Goal: Task Accomplishment & Management: Manage account settings

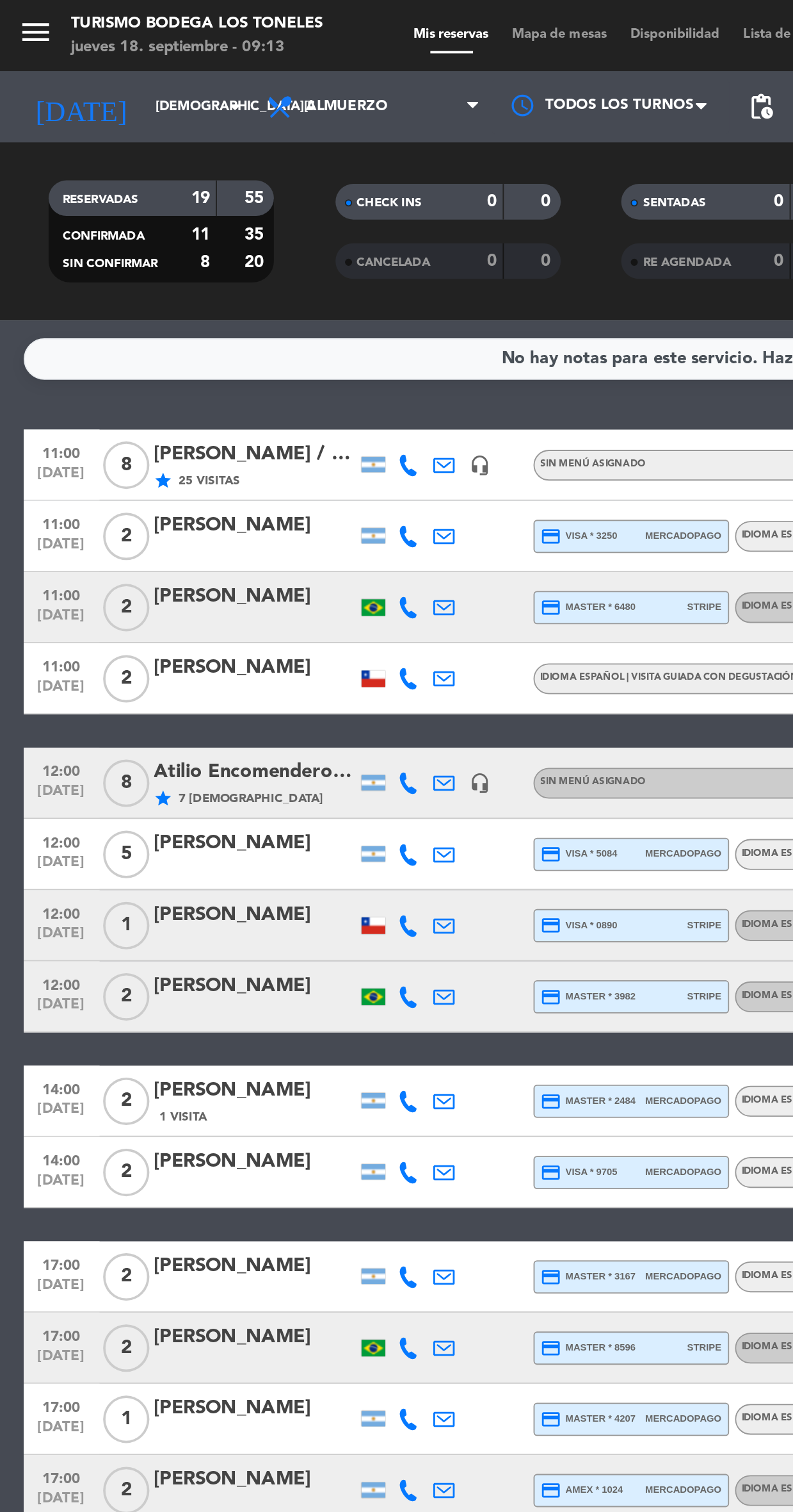
click at [41, 20] on div "jueves 18. septiembre - 09:13" at bounding box center [106, 25] width 136 height 13
click at [25, 21] on icon "menu" at bounding box center [19, 17] width 19 height 19
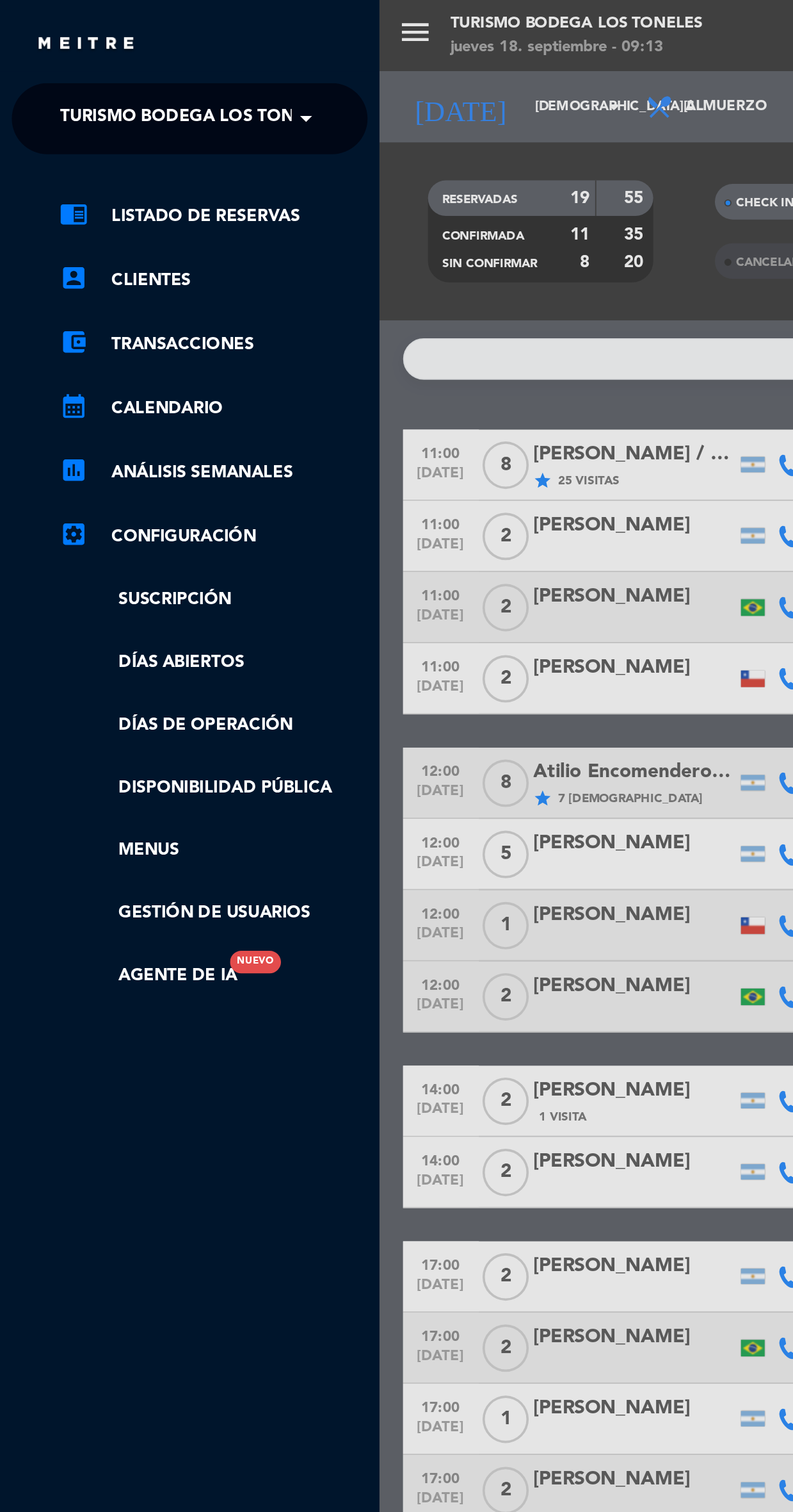
click at [113, 68] on span "Turismo Bodega Los Toneles" at bounding box center [106, 64] width 148 height 27
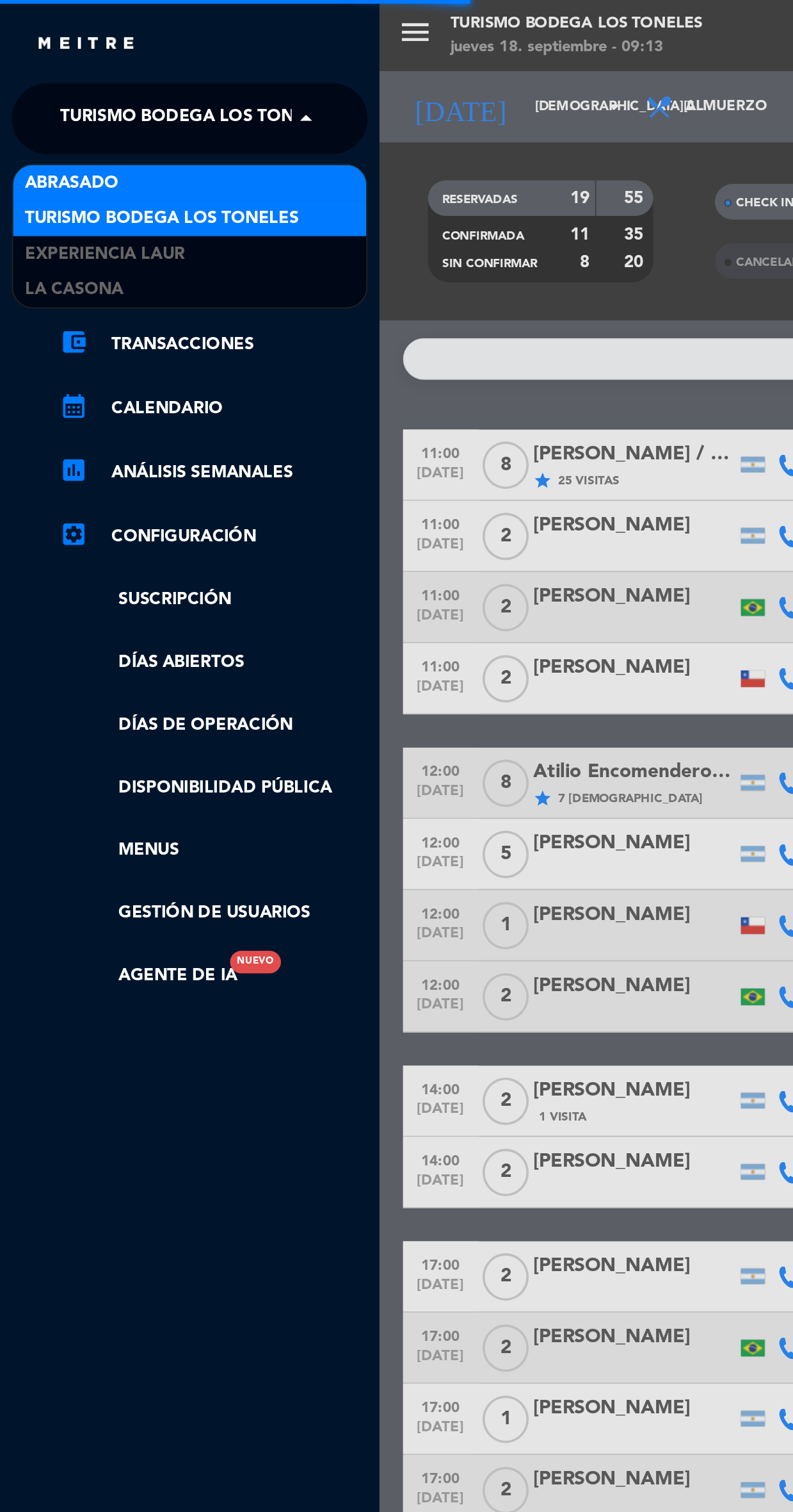
click at [123, 96] on div "Abrasado" at bounding box center [103, 98] width 191 height 19
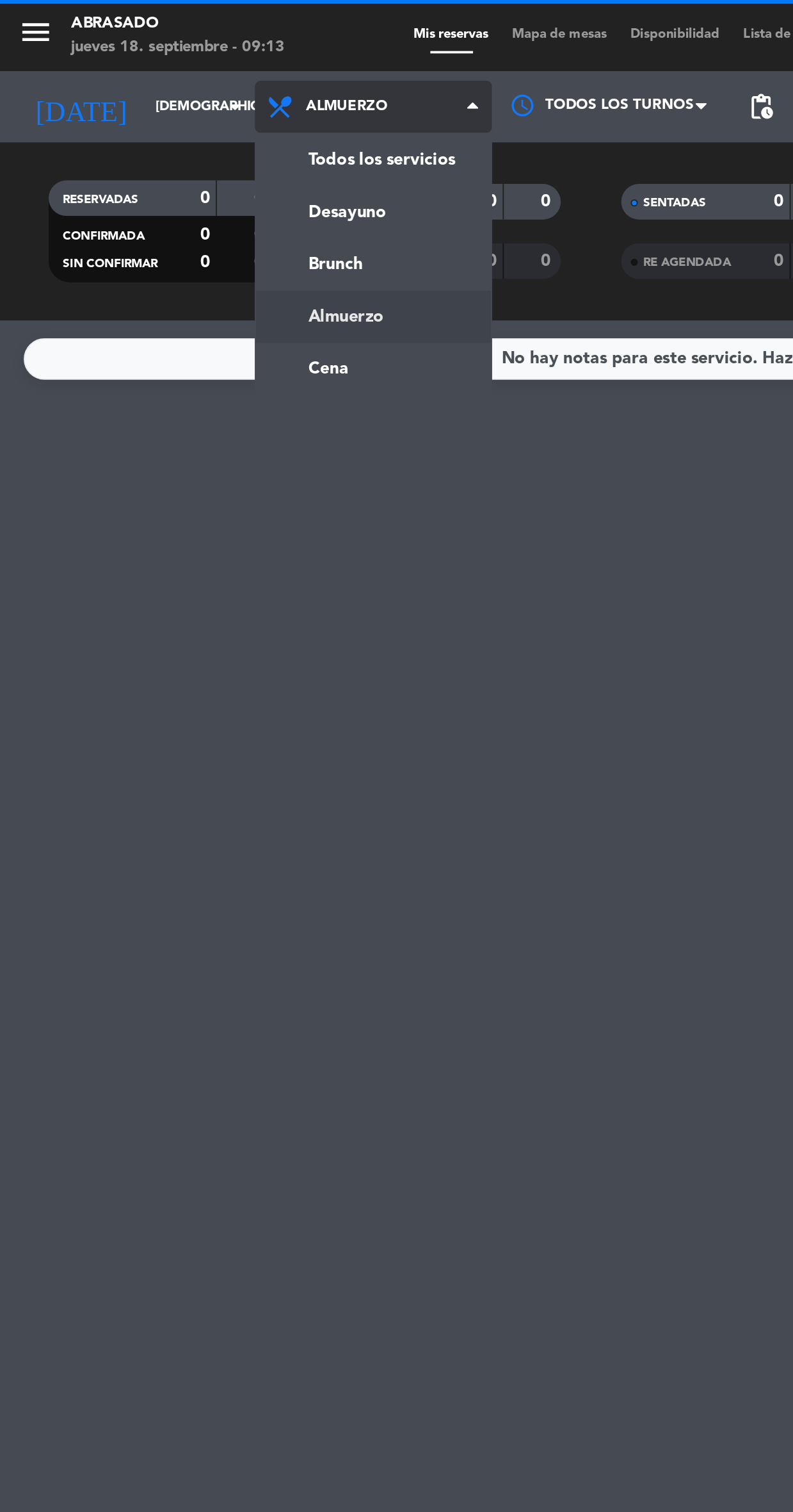
click at [207, 145] on div "menu Abrasado jueves 18. septiembre - 09:13 Mis reservas Mapa de mesas Disponib…" at bounding box center [396, 87] width 793 height 173
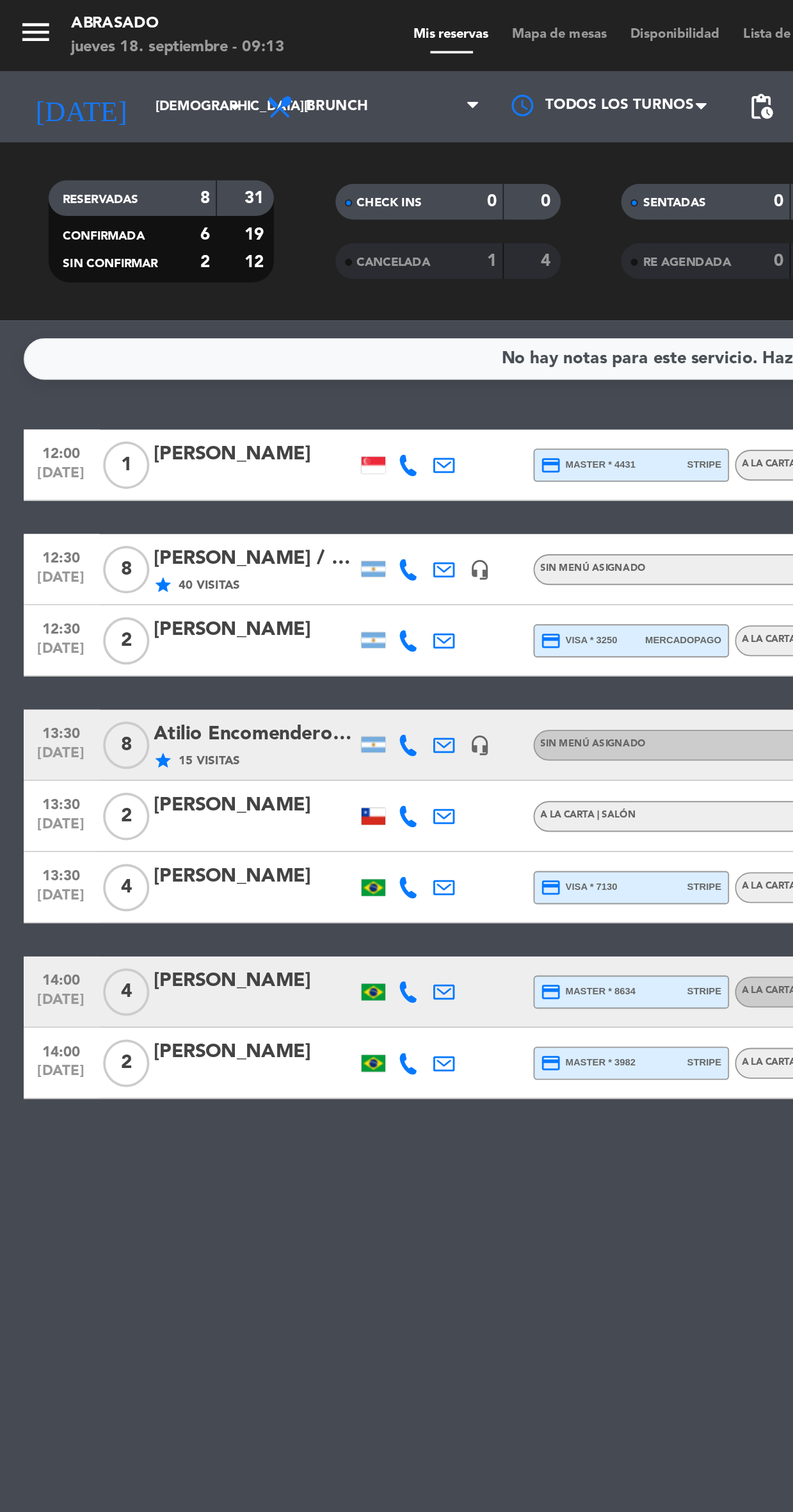
click at [163, 308] on div "[PERSON_NAME] / Suntrip" at bounding box center [137, 301] width 109 height 16
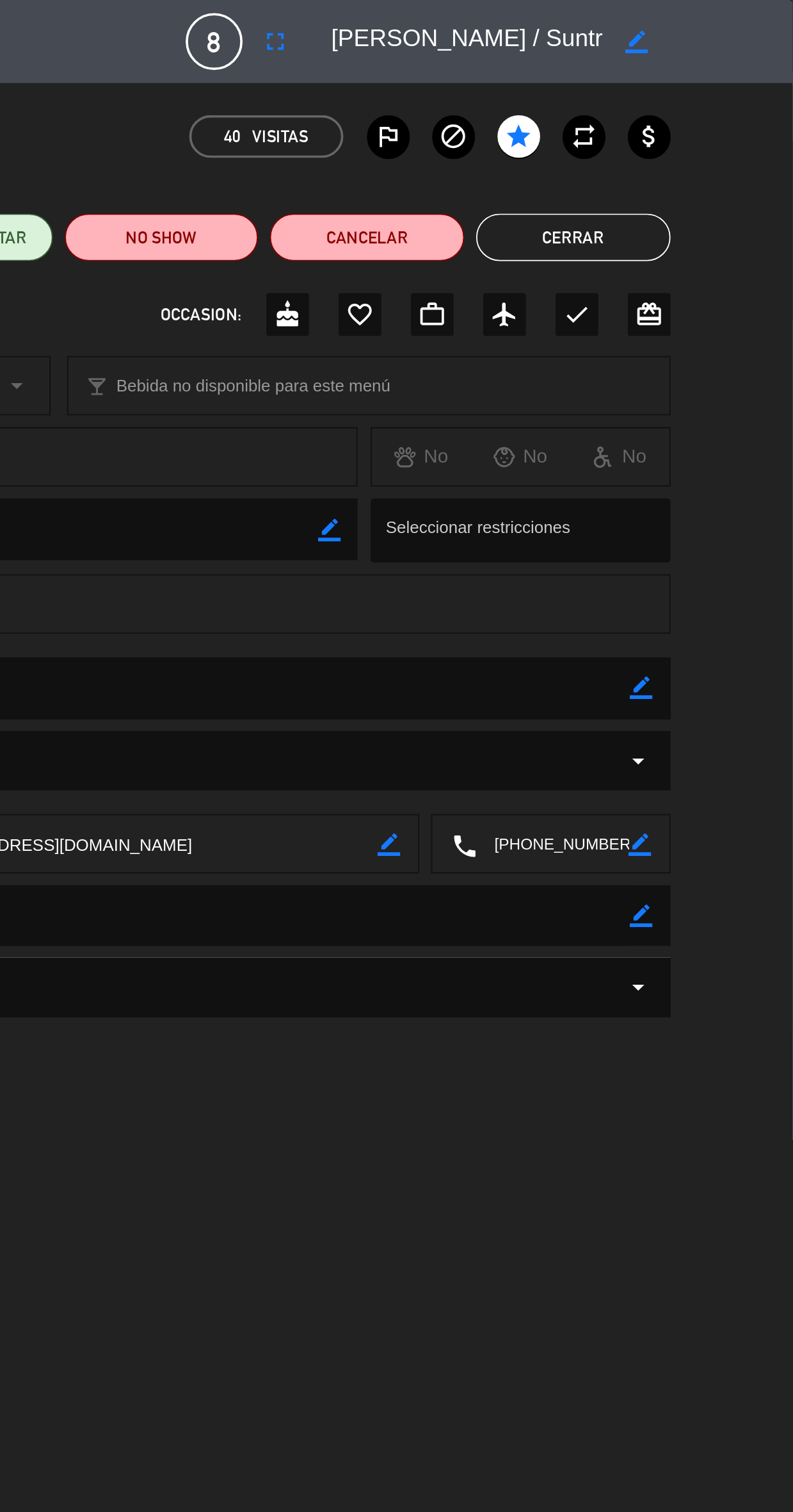
click at [710, 373] on icon "border_color" at bounding box center [712, 371] width 13 height 13
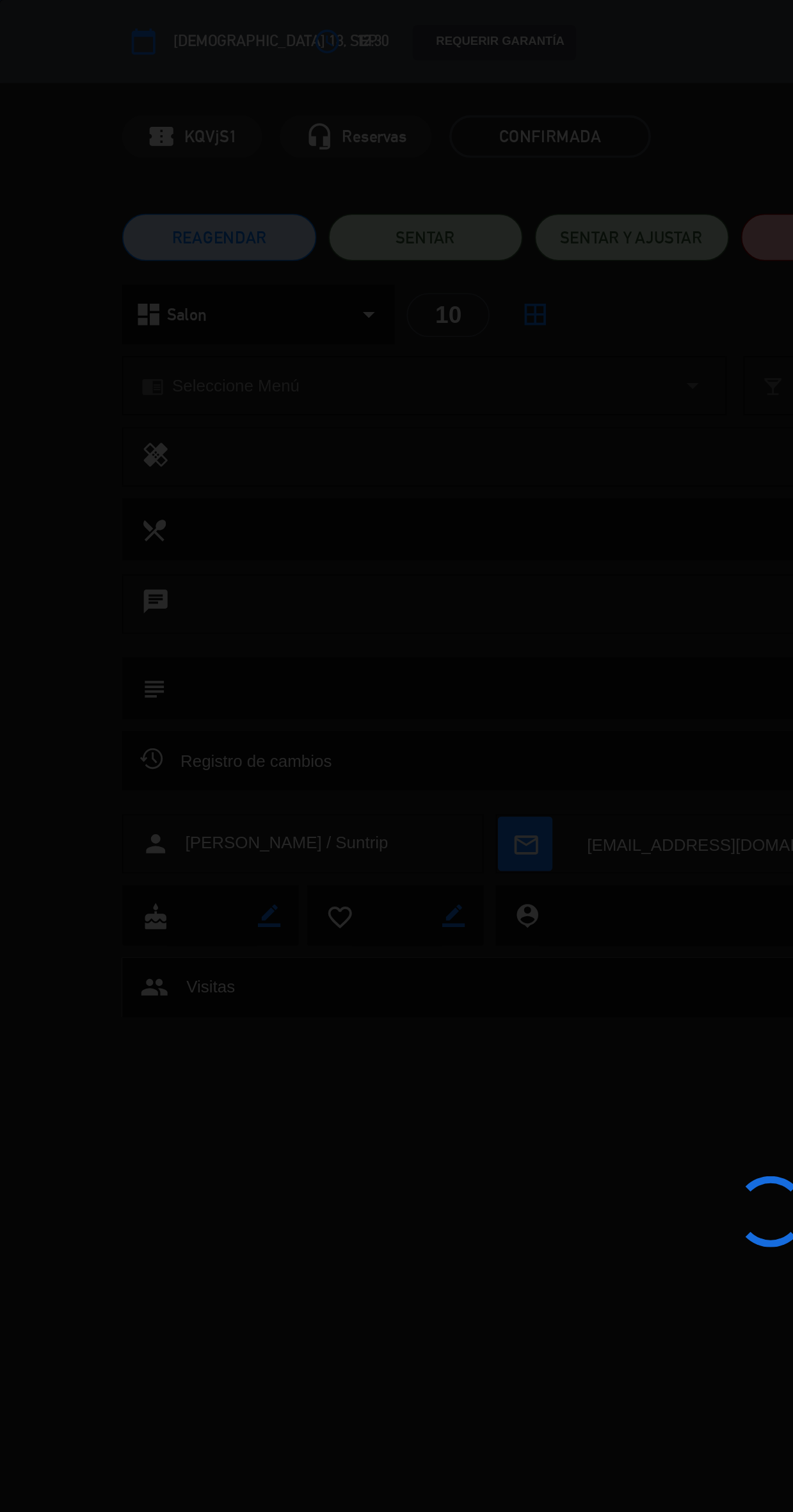
click at [275, 387] on div at bounding box center [396, 756] width 793 height 1512
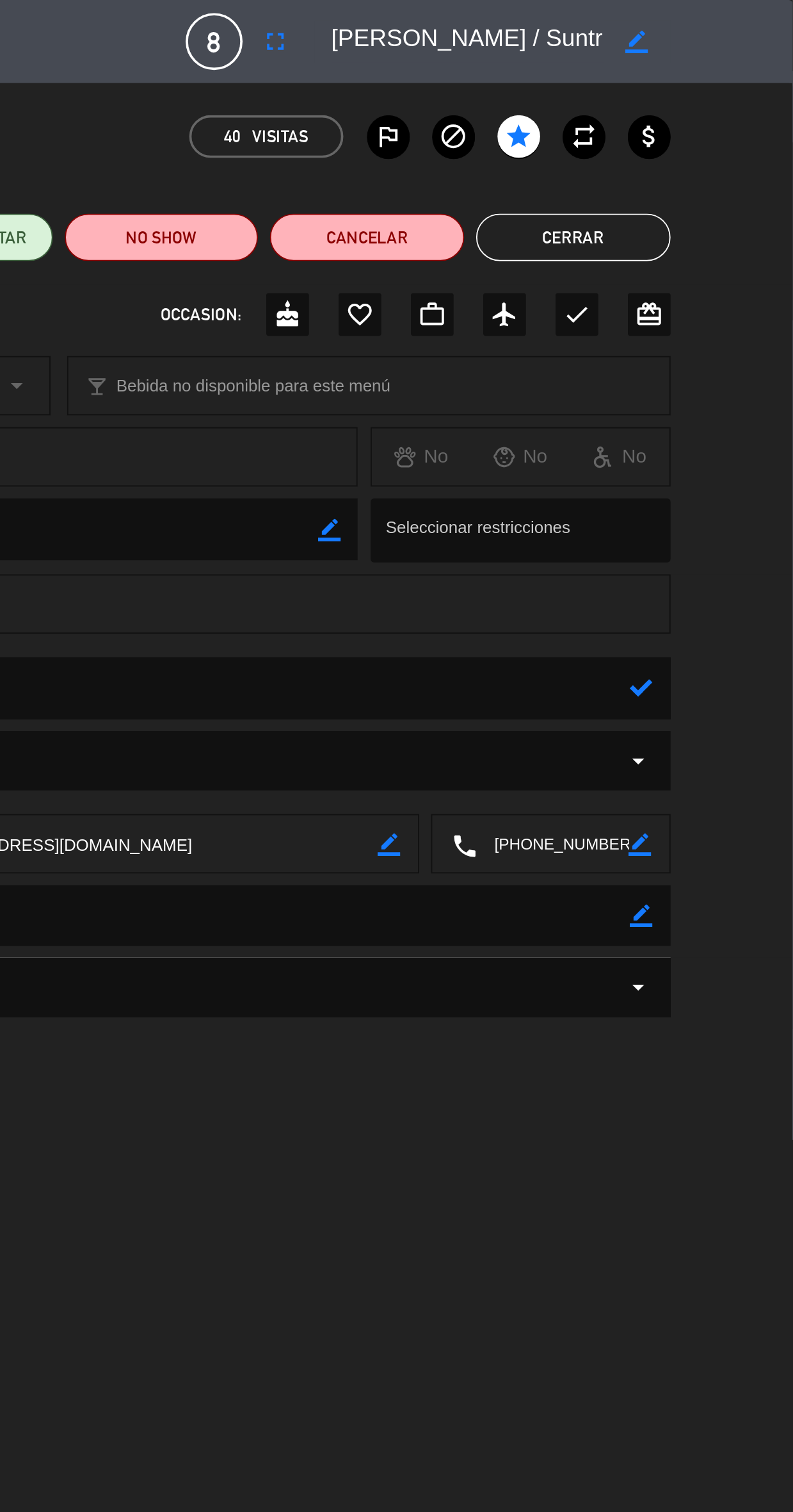
click at [665, 374] on textarea at bounding box center [397, 371] width 616 height 32
click at [715, 375] on icon at bounding box center [712, 371] width 13 height 13
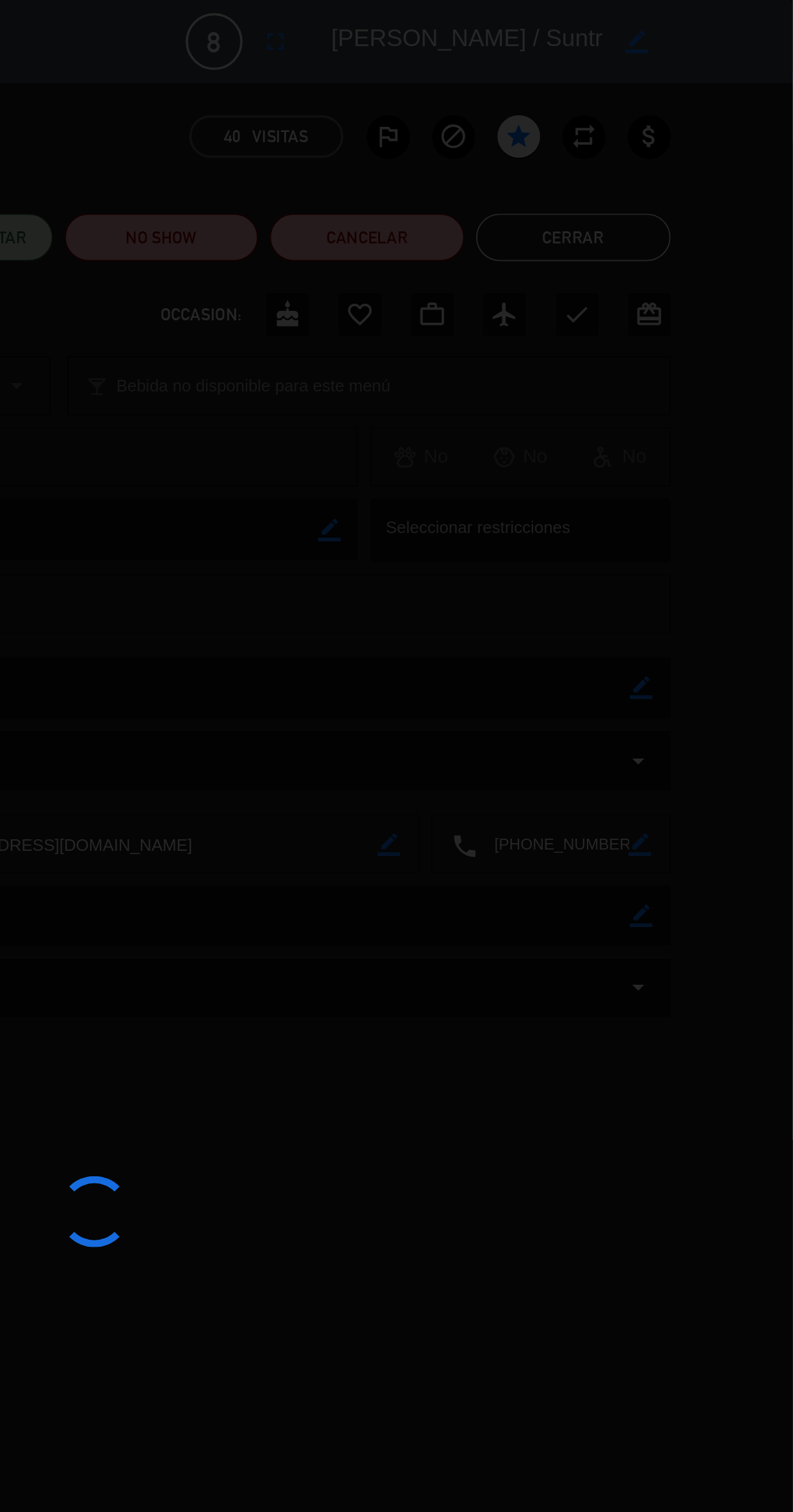
type textarea "M. Abrasado-No pagan-Sin Restricciones-Portugués"
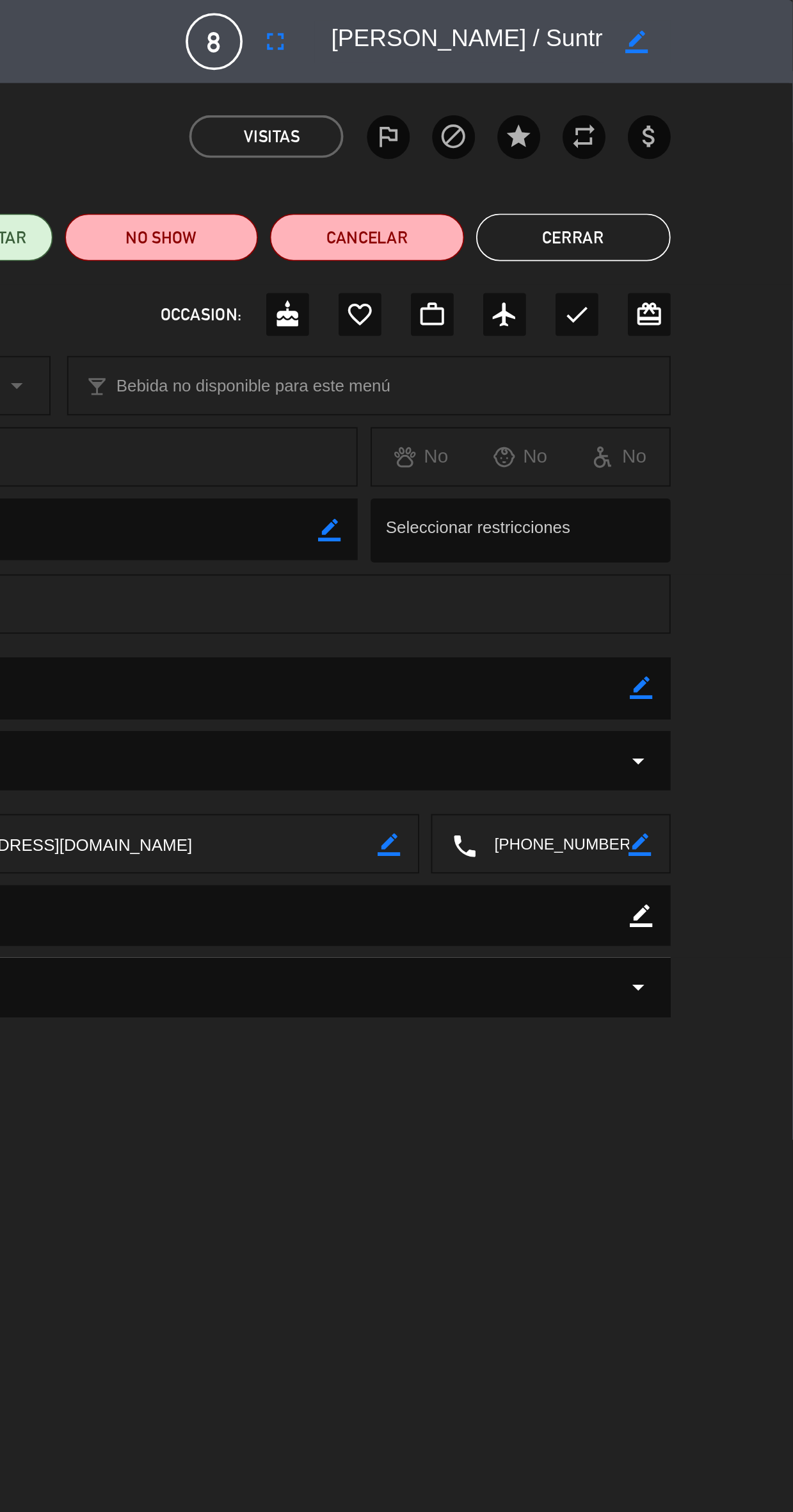
click at [691, 130] on button "Cerrar" at bounding box center [675, 128] width 105 height 25
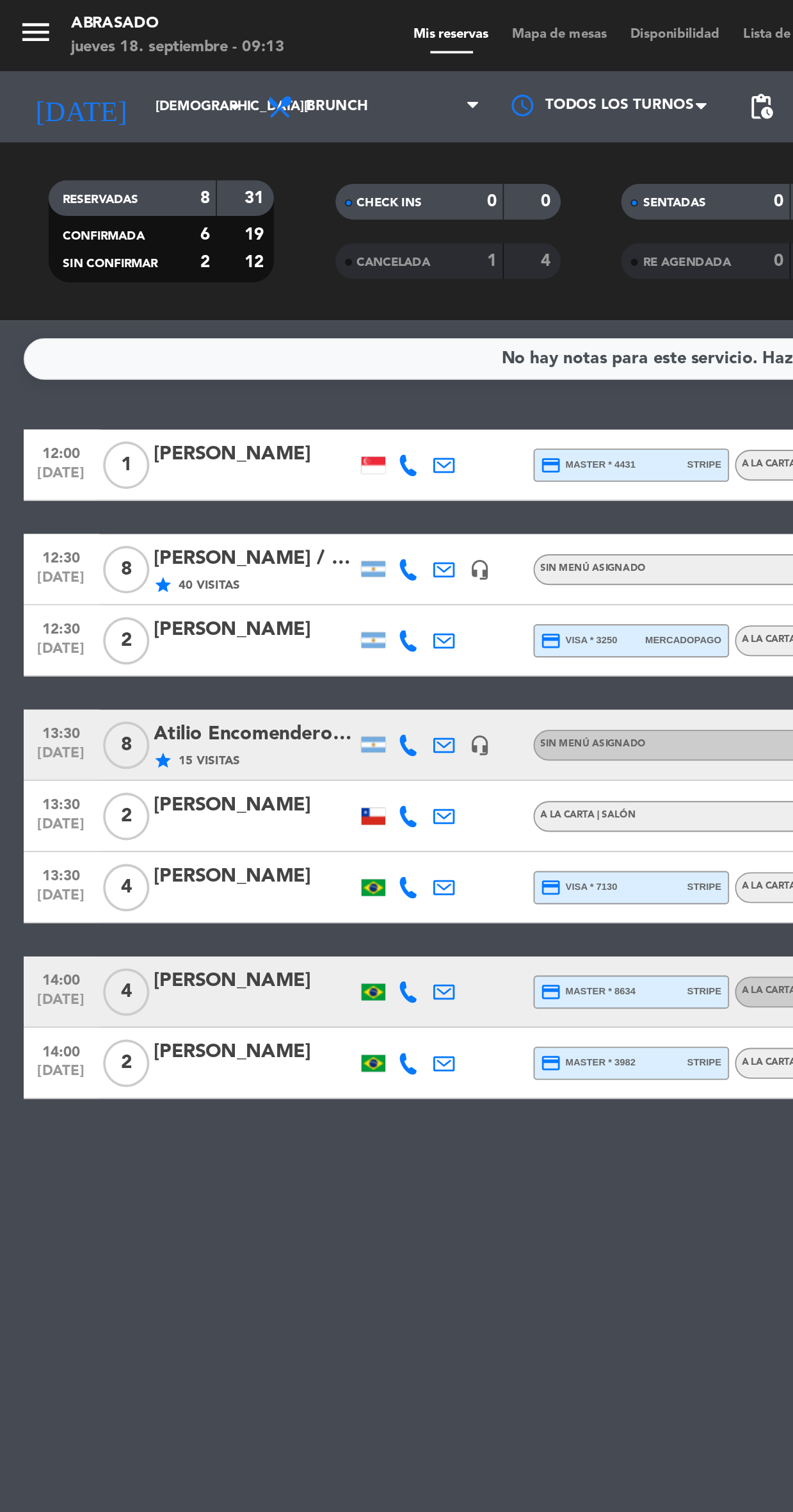
click at [143, 399] on div "Atilio Encomendero / Mi Viaje a [GEOGRAPHIC_DATA]" at bounding box center [137, 397] width 109 height 16
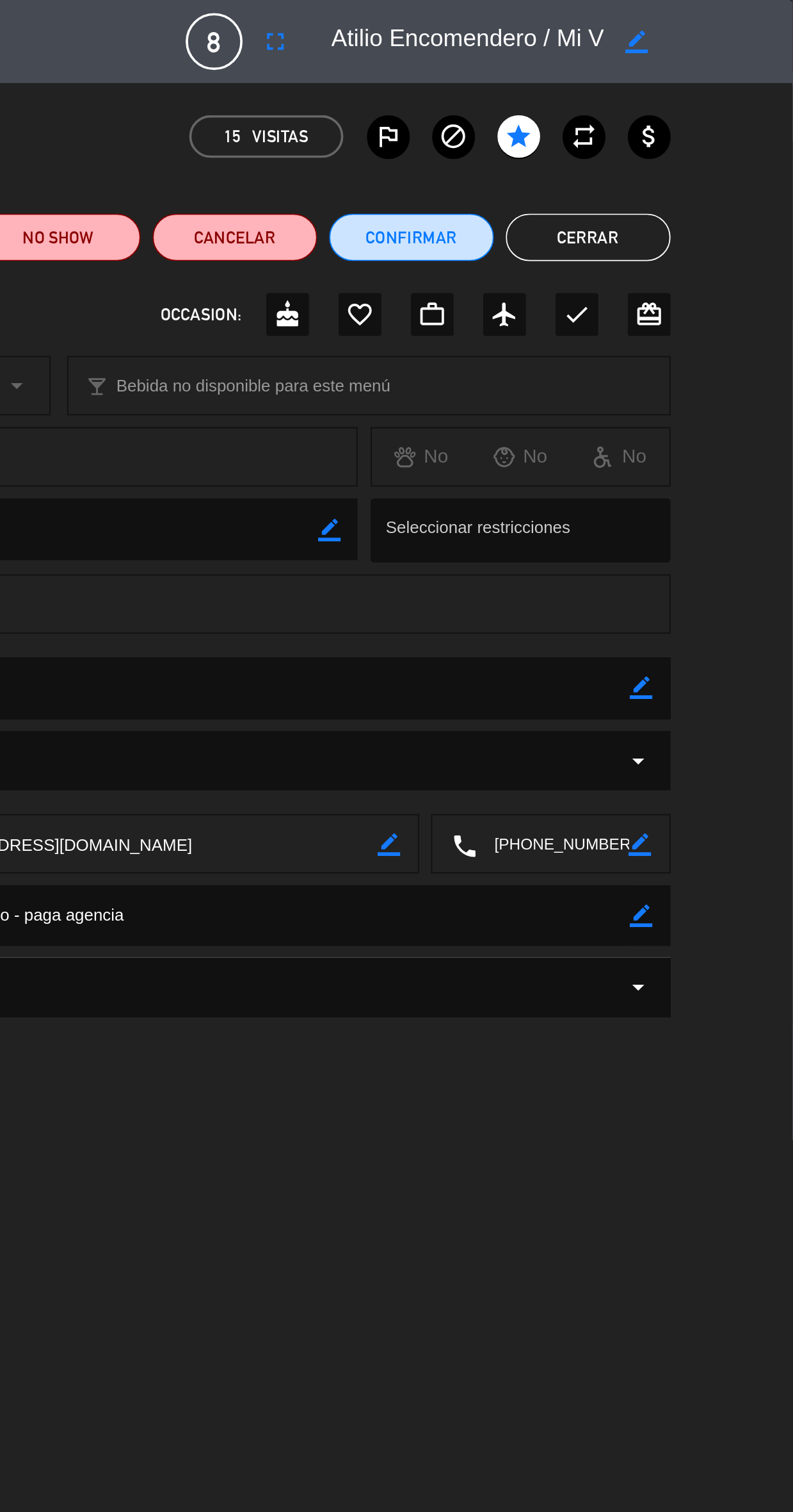
click at [709, 376] on icon "border_color" at bounding box center [712, 371] width 13 height 13
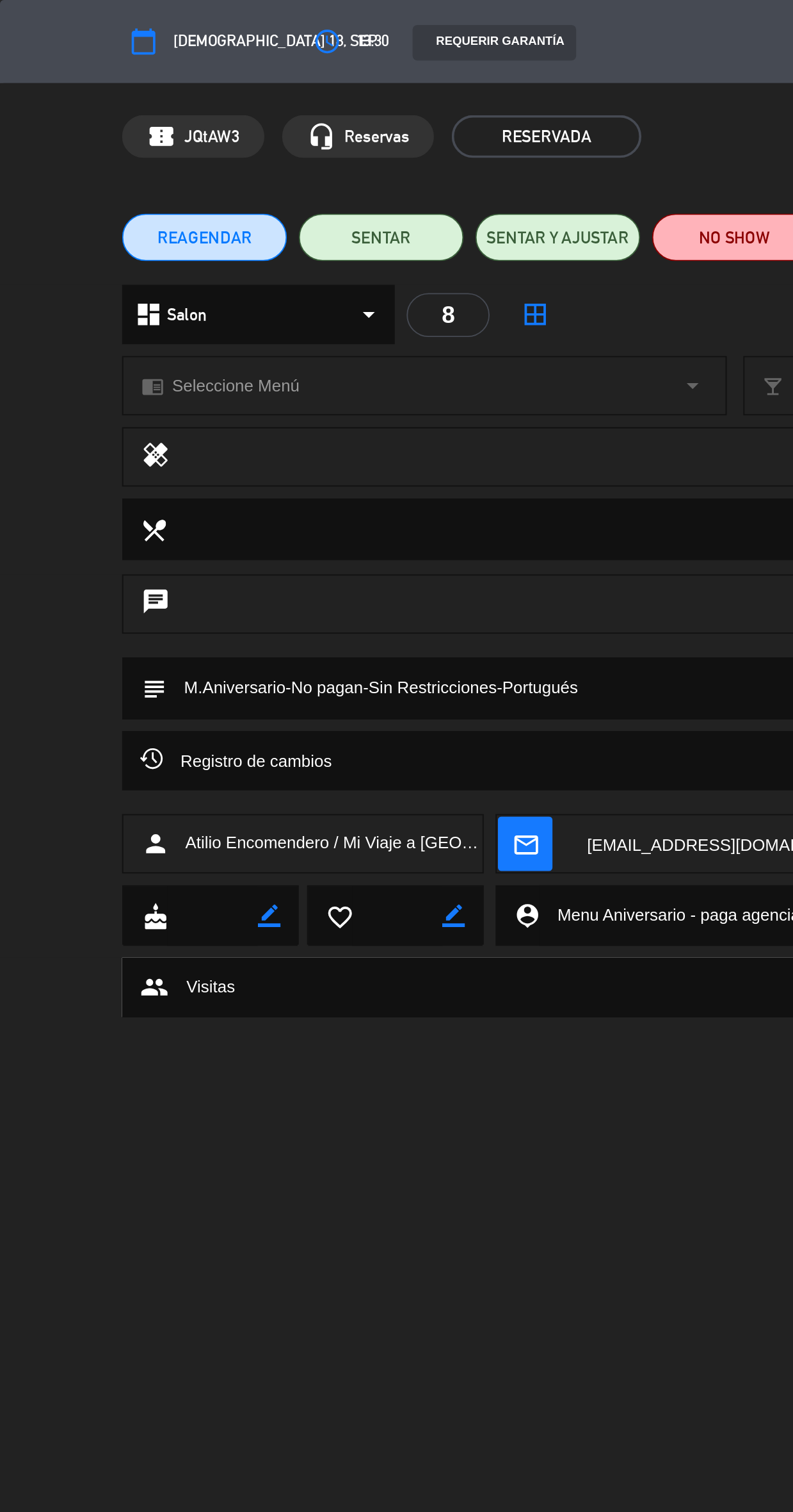
click at [264, 367] on textarea at bounding box center [397, 371] width 616 height 32
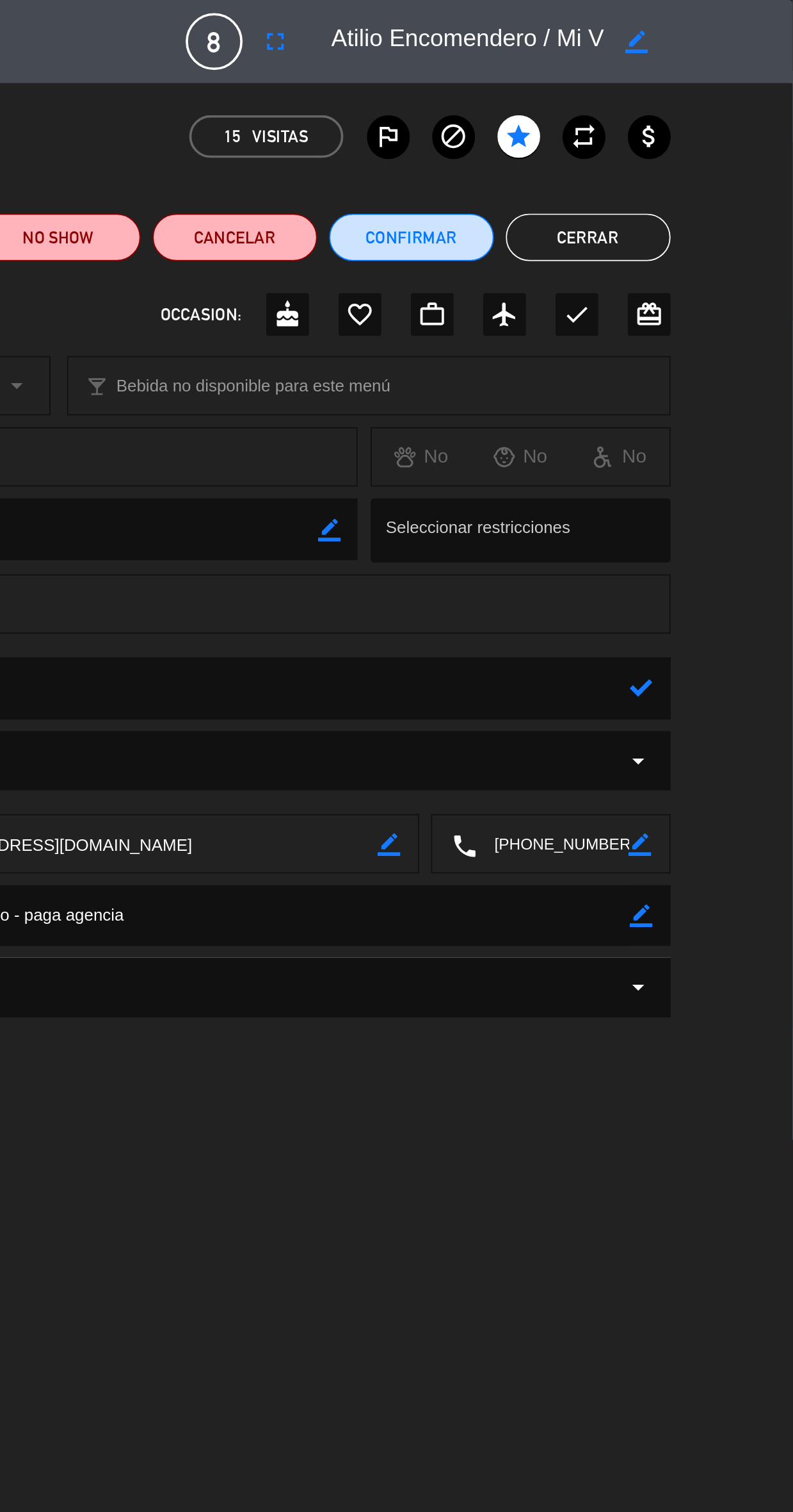
click at [715, 371] on icon at bounding box center [712, 371] width 13 height 13
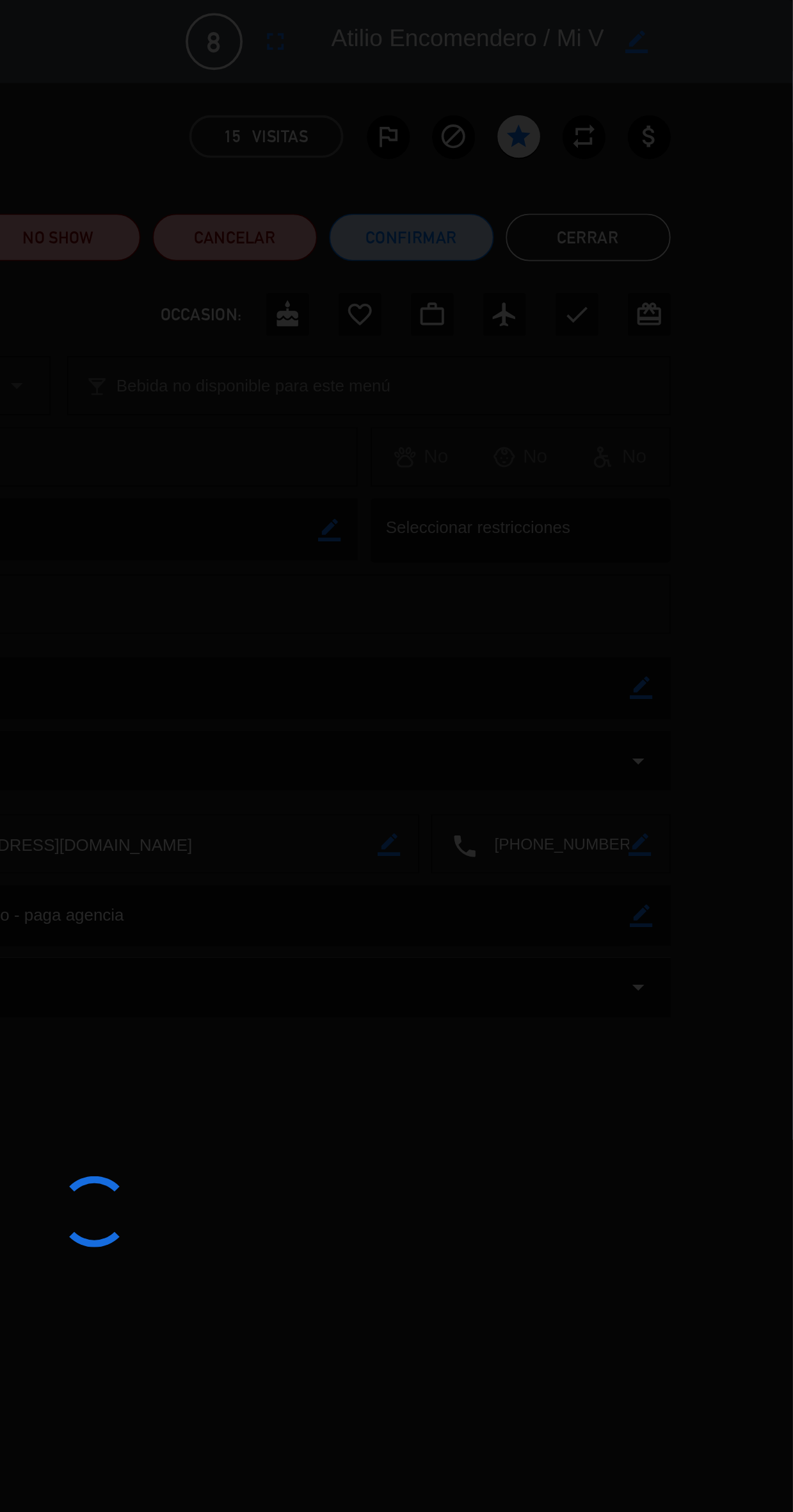
type textarea "M.Aniversario-No pagan-1pax no come carnes rojas--Portugués"
